Goal: Transaction & Acquisition: Book appointment/travel/reservation

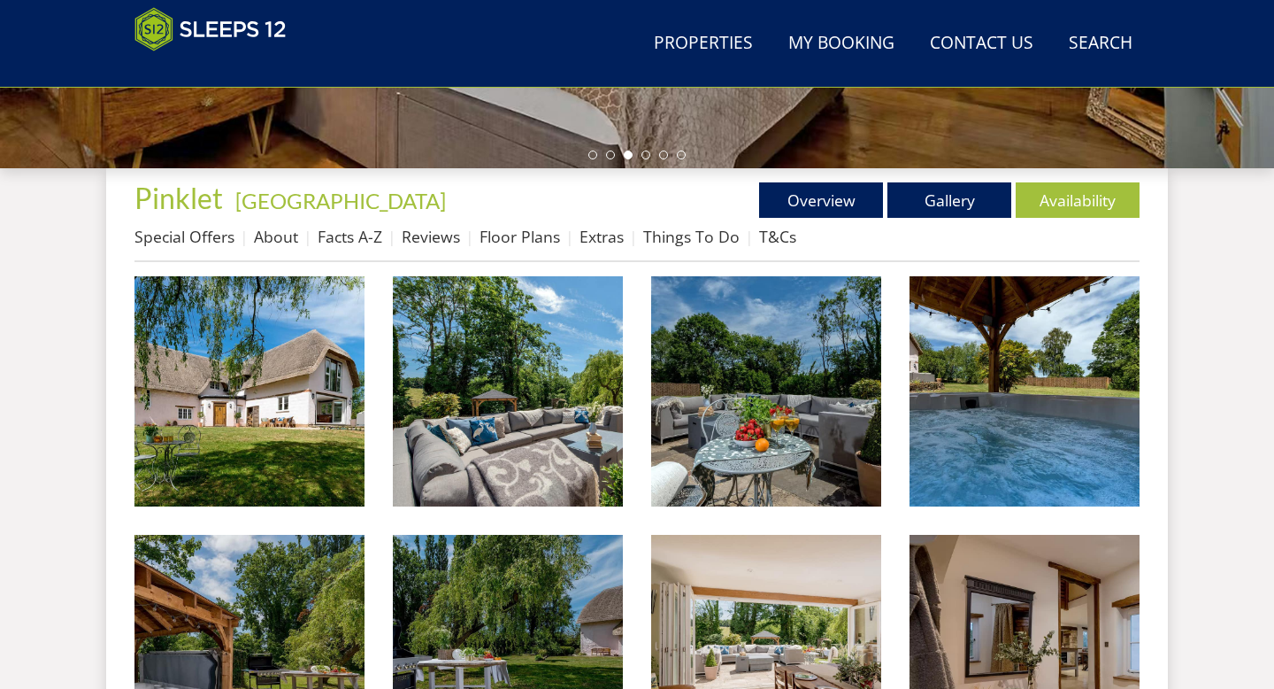
scroll to position [598, 0]
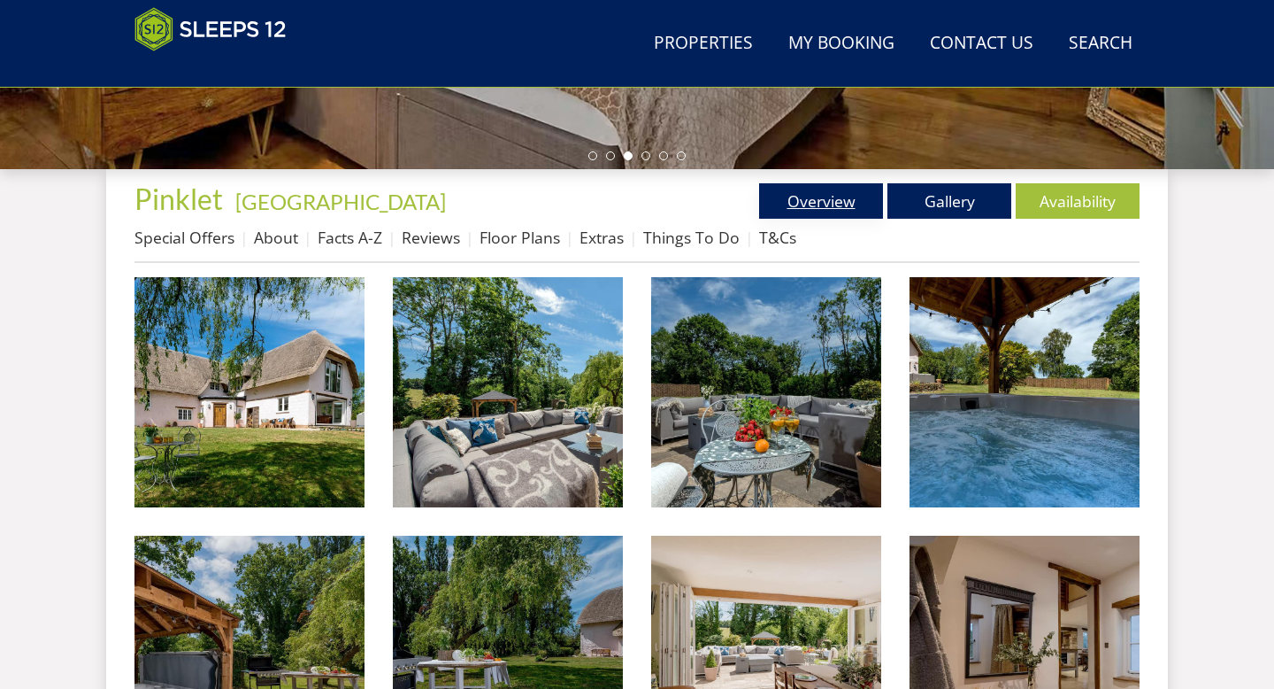
click at [838, 205] on link "Overview" at bounding box center [821, 200] width 124 height 35
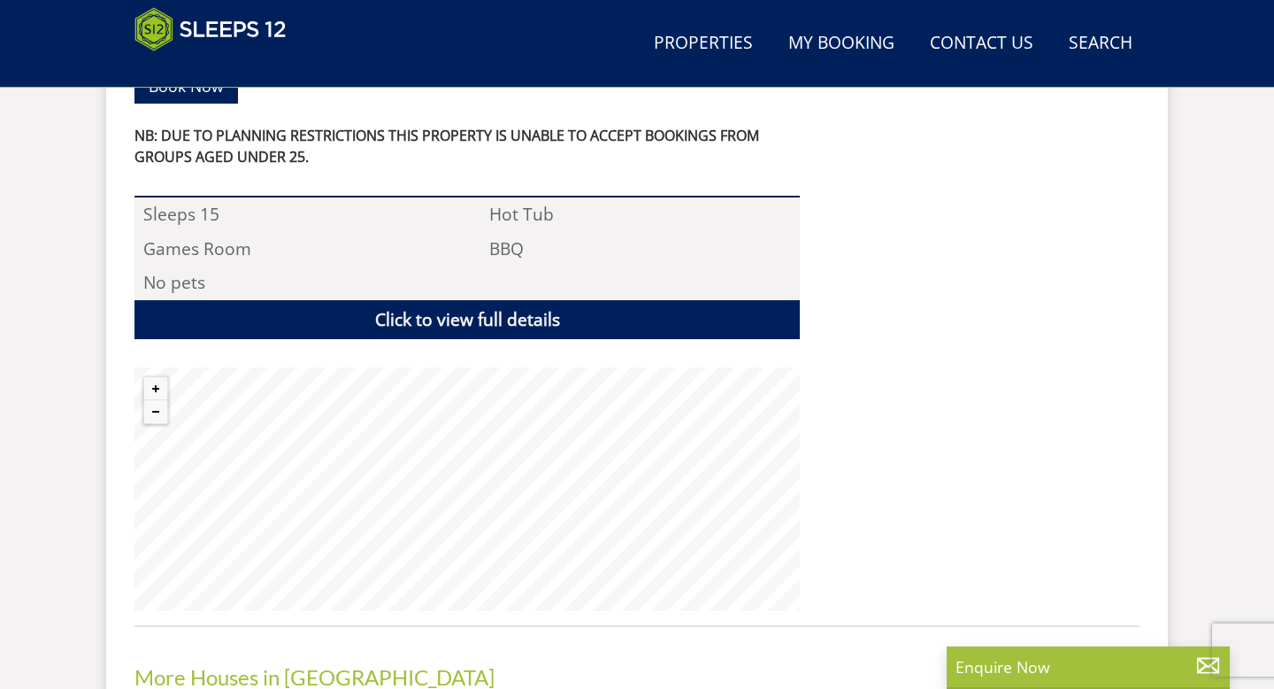
scroll to position [1208, 0]
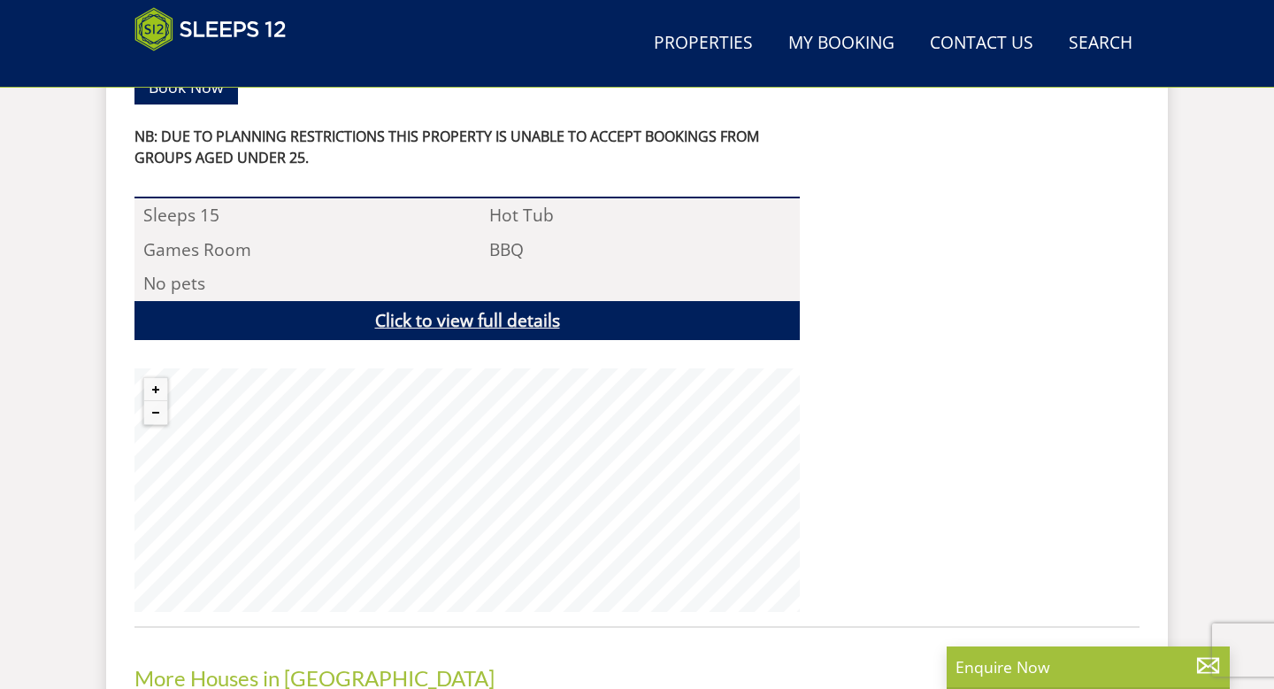
click at [453, 301] on link "Click to view full details" at bounding box center [467, 321] width 665 height 40
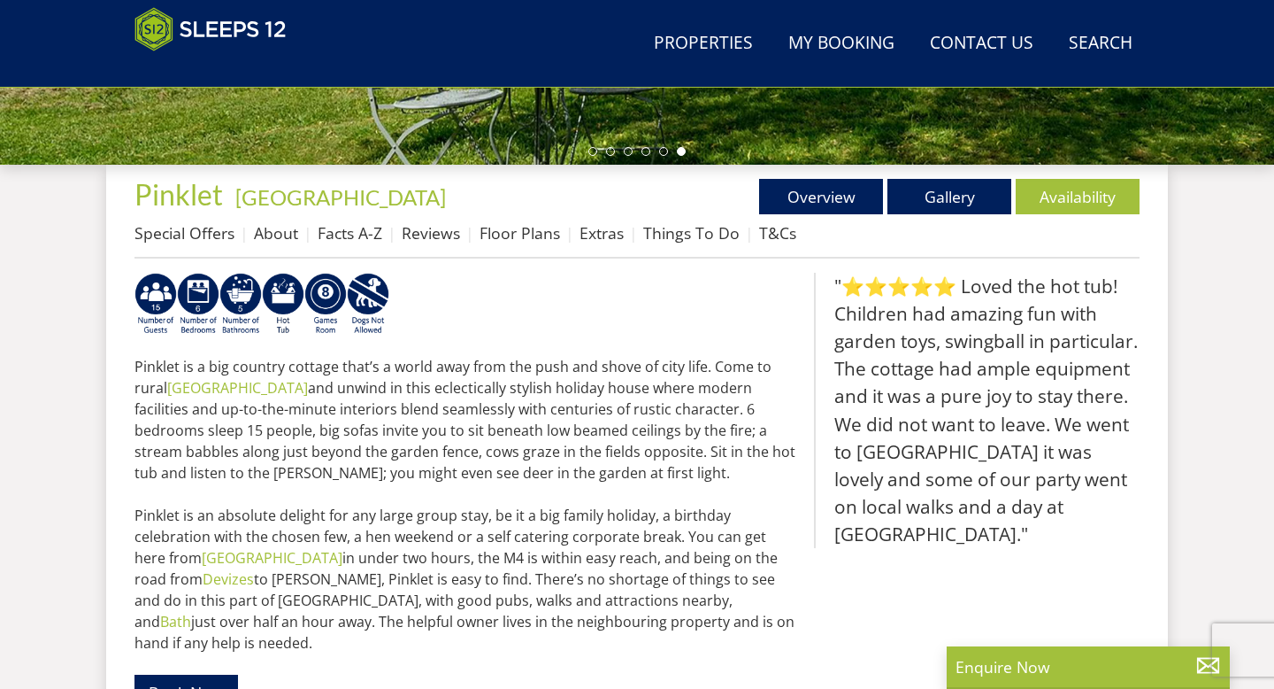
scroll to position [598, 0]
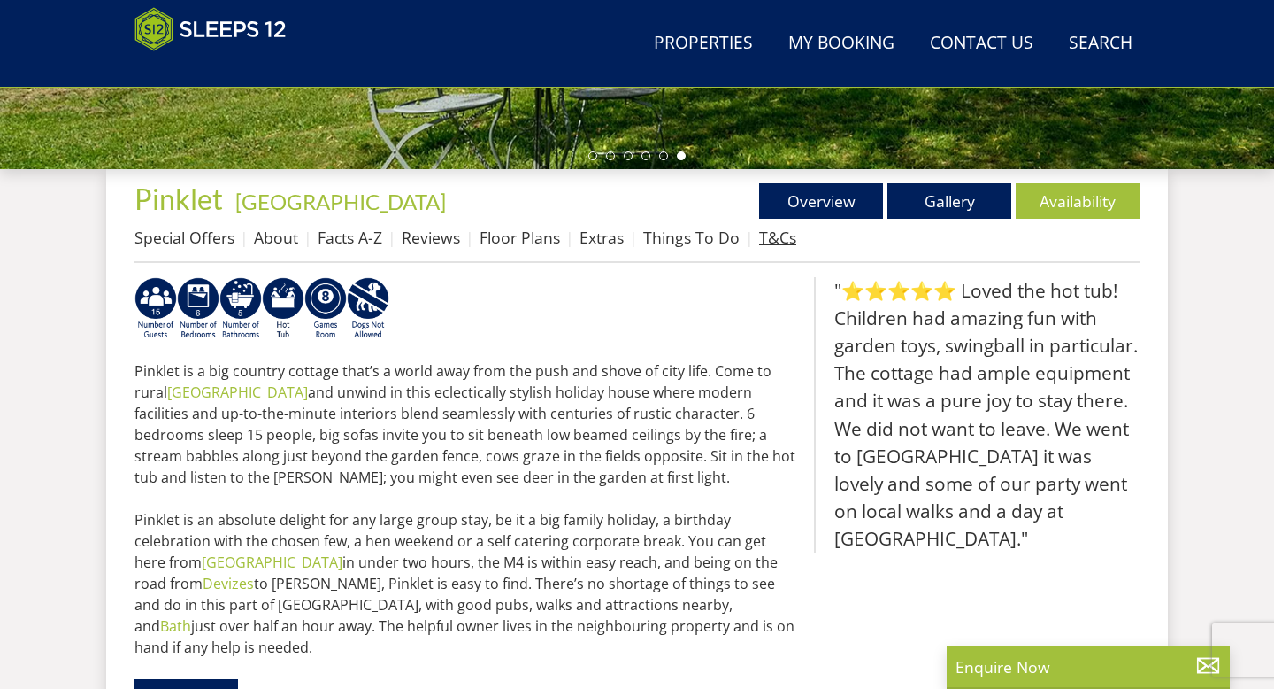
click at [782, 235] on link "T&Cs" at bounding box center [777, 237] width 37 height 21
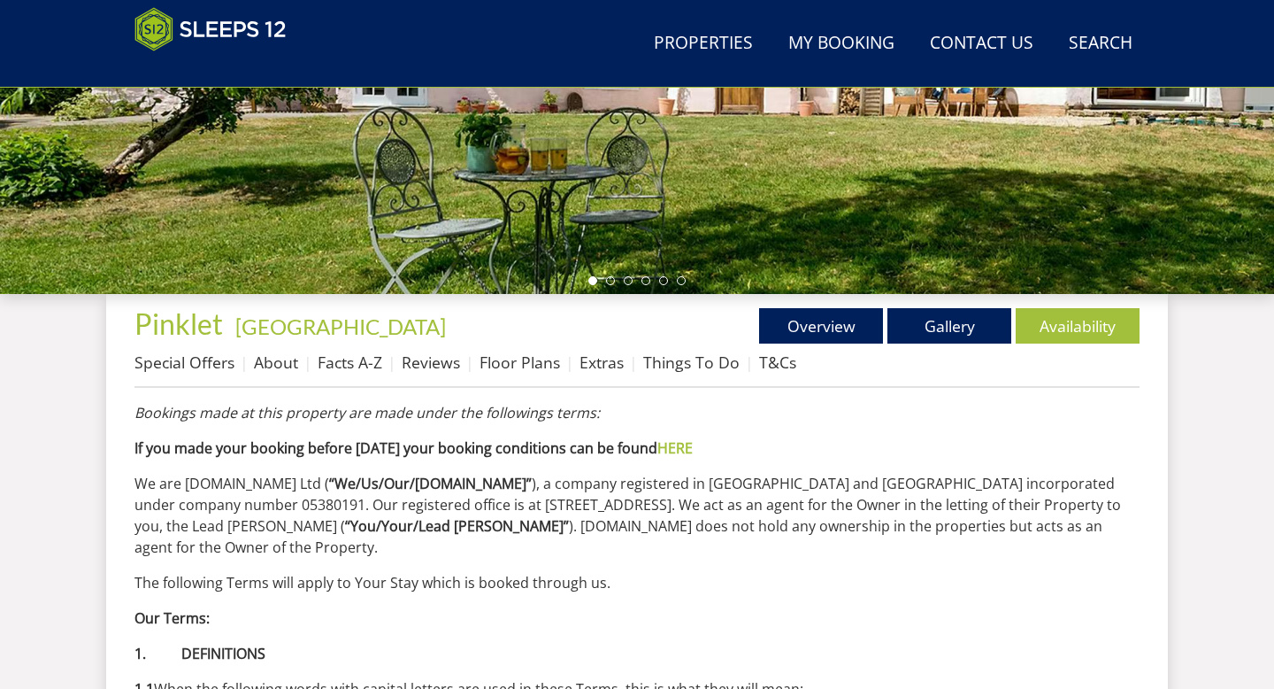
scroll to position [470, 0]
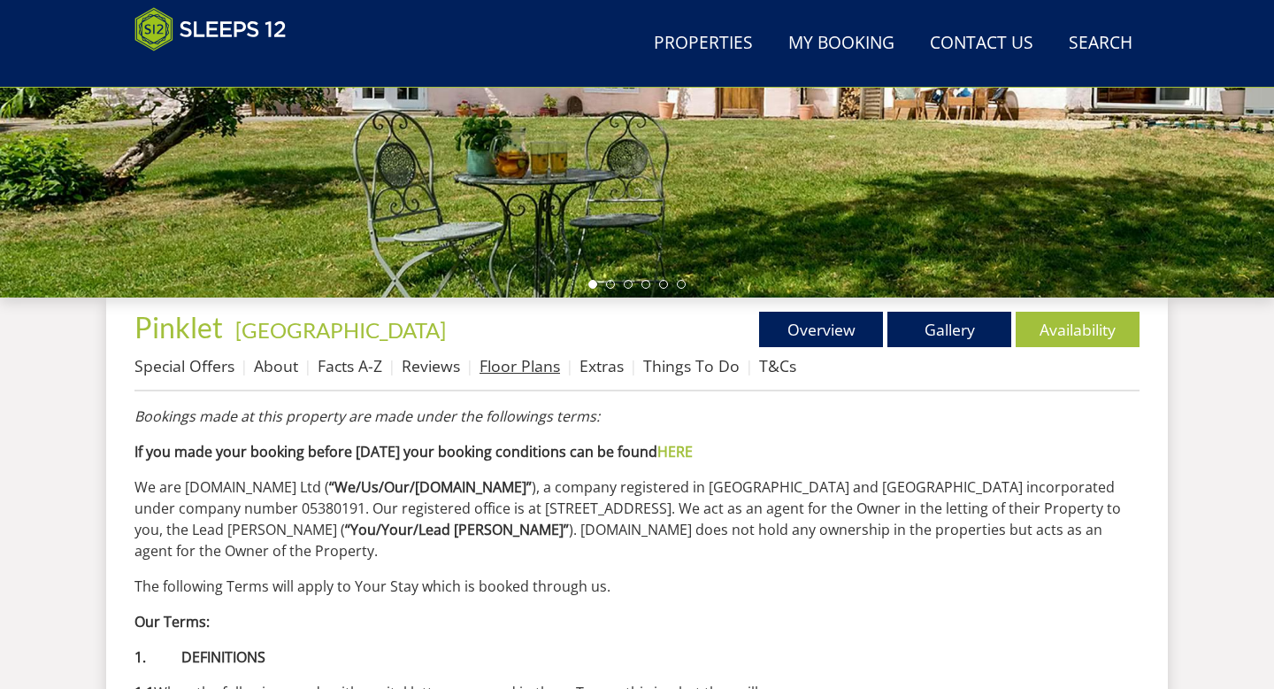
click at [521, 368] on link "Floor Plans" at bounding box center [520, 365] width 81 height 21
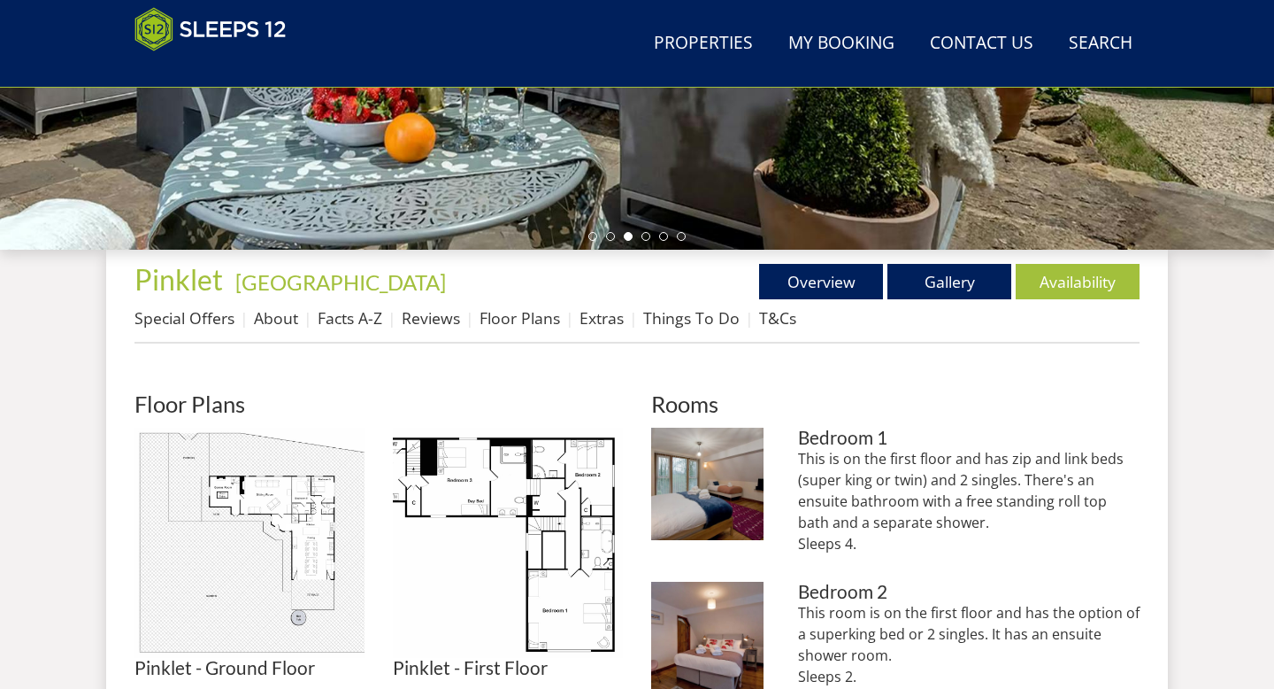
scroll to position [561, 0]
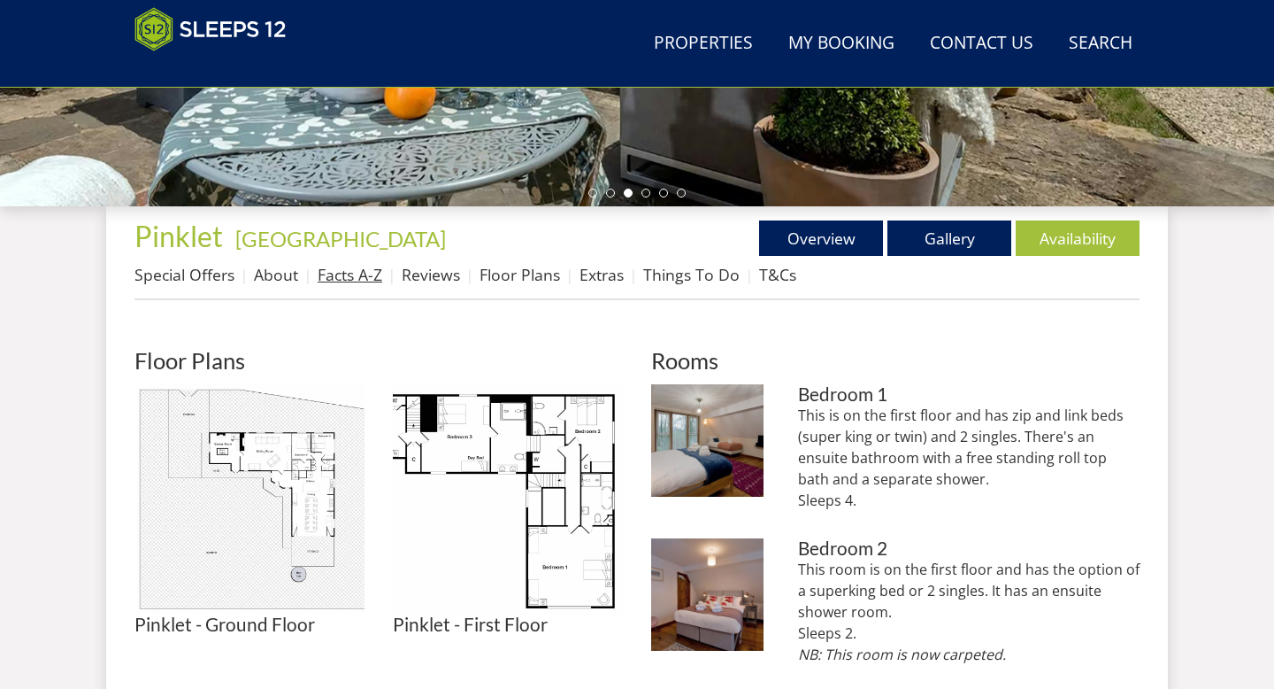
click at [361, 279] on link "Facts A-Z" at bounding box center [350, 274] width 65 height 21
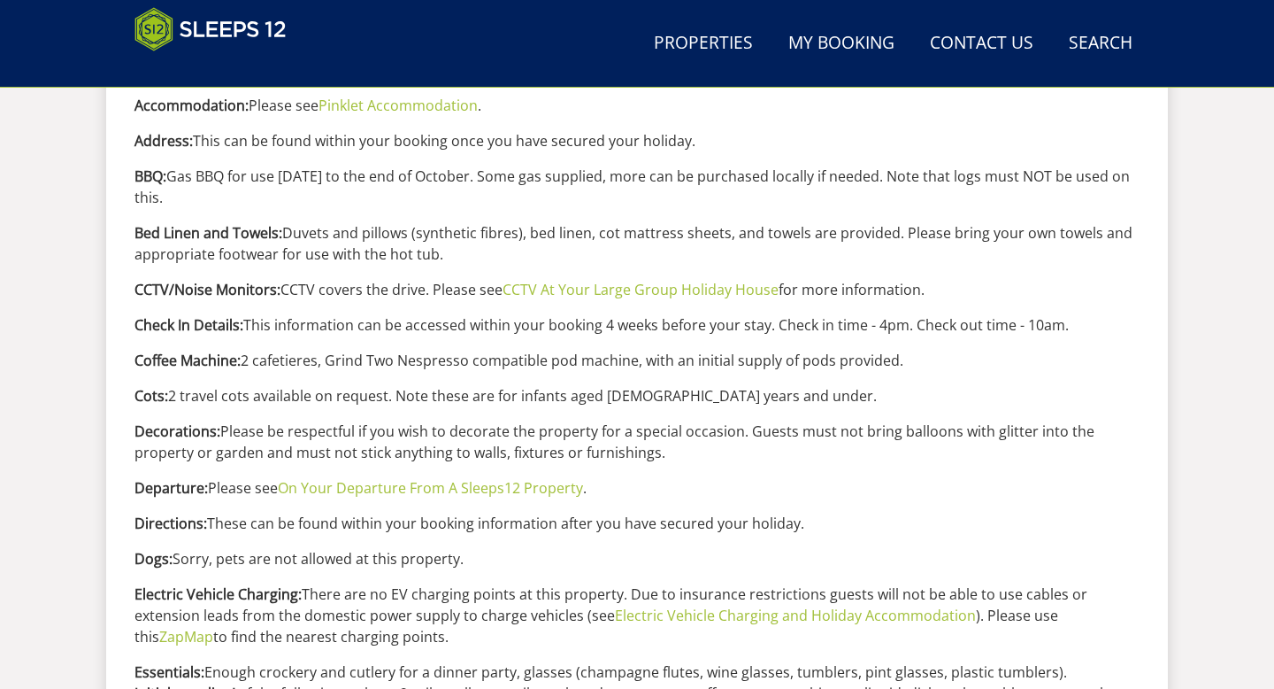
scroll to position [939, 0]
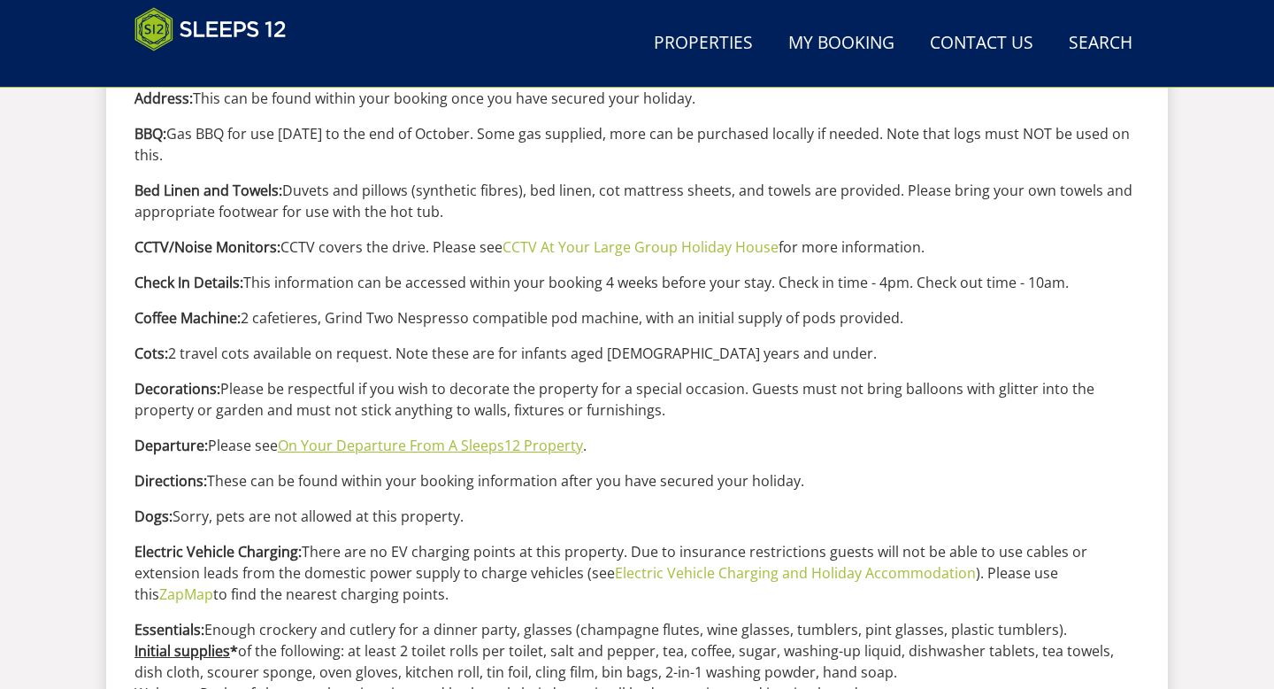
click at [317, 449] on link "On Your Departure From A Sleeps12 Property" at bounding box center [430, 444] width 305 height 19
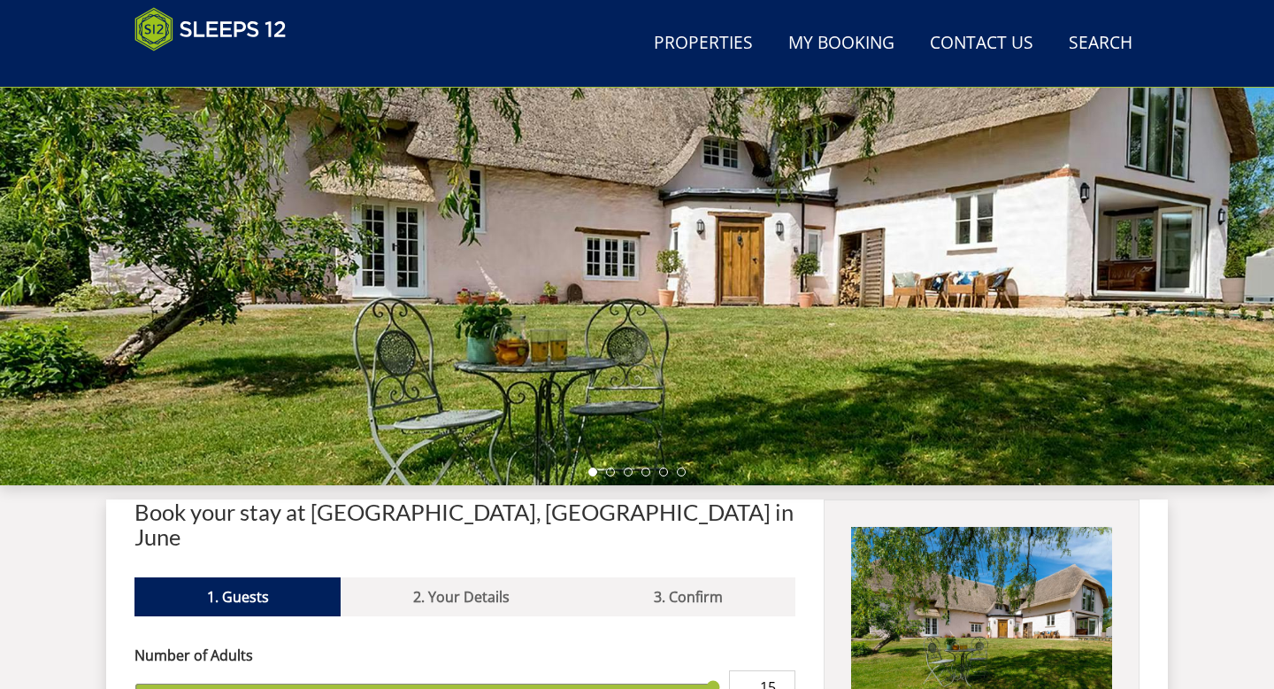
scroll to position [283, 0]
